Goal: Information Seeking & Learning: Learn about a topic

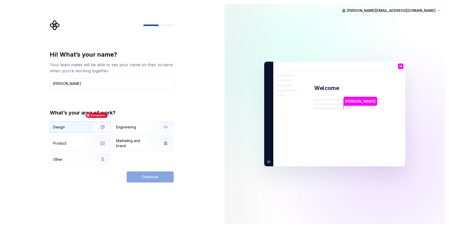
type input "Marie-Amélie"
click at [102, 125] on img "button" at bounding box center [99, 127] width 32 height 34
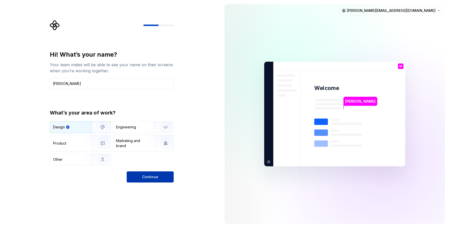
click at [150, 176] on span "Continue" at bounding box center [150, 177] width 16 height 5
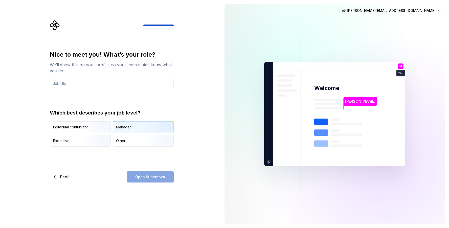
click at [123, 126] on div "Manager" at bounding box center [123, 127] width 15 height 5
click at [60, 83] on input "text" at bounding box center [112, 83] width 124 height 11
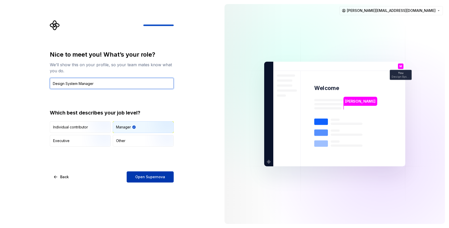
type input "Design System Manager"
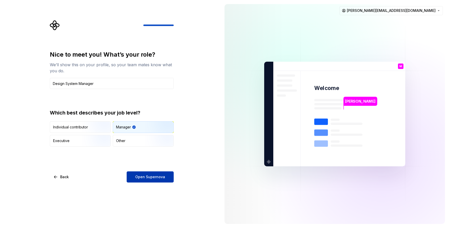
click at [144, 176] on span "Open Supernova" at bounding box center [150, 177] width 30 height 5
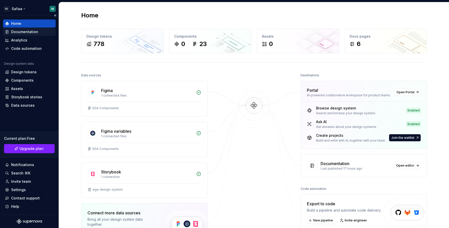
click at [21, 33] on div "Documentation" at bounding box center [24, 31] width 27 height 5
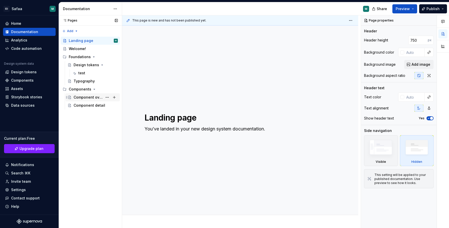
click at [84, 97] on div "Component overview" at bounding box center [88, 97] width 29 height 5
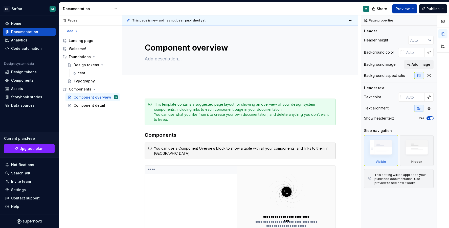
click at [412, 8] on button "Preview" at bounding box center [405, 8] width 25 height 9
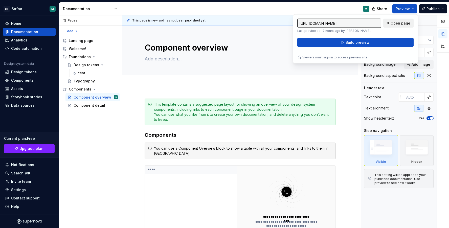
click at [398, 23] on span "Open page" at bounding box center [401, 23] width 20 height 5
type textarea "*"
click at [14, 23] on div "Home" at bounding box center [16, 23] width 10 height 5
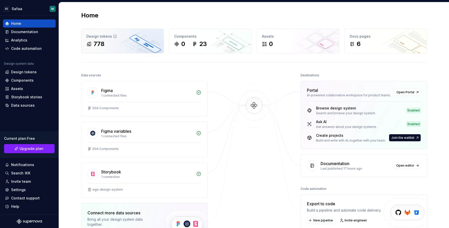
click at [99, 43] on div "778" at bounding box center [99, 44] width 11 height 8
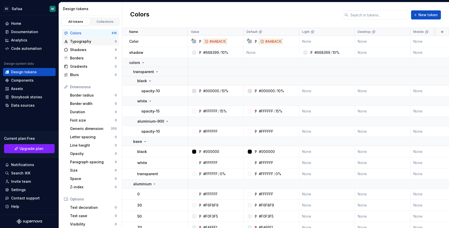
click at [76, 42] on div "Typography" at bounding box center [92, 41] width 45 height 5
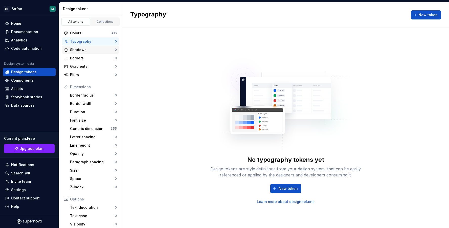
click at [82, 50] on div "Shadows" at bounding box center [92, 49] width 45 height 5
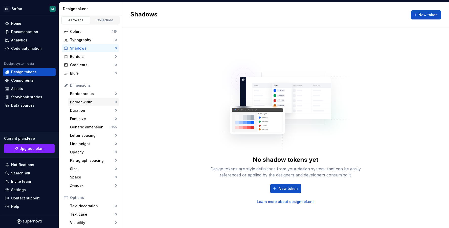
scroll to position [2, 0]
click at [90, 124] on div "Generic dimension" at bounding box center [90, 126] width 41 height 5
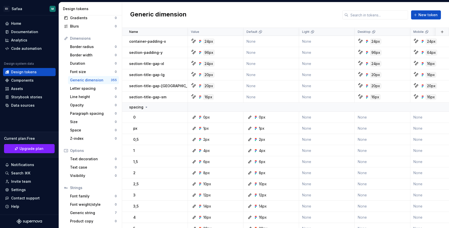
scroll to position [49, 0]
click at [79, 213] on div "Generic string" at bounding box center [92, 212] width 45 height 5
